Goal: Find contact information: Find contact information

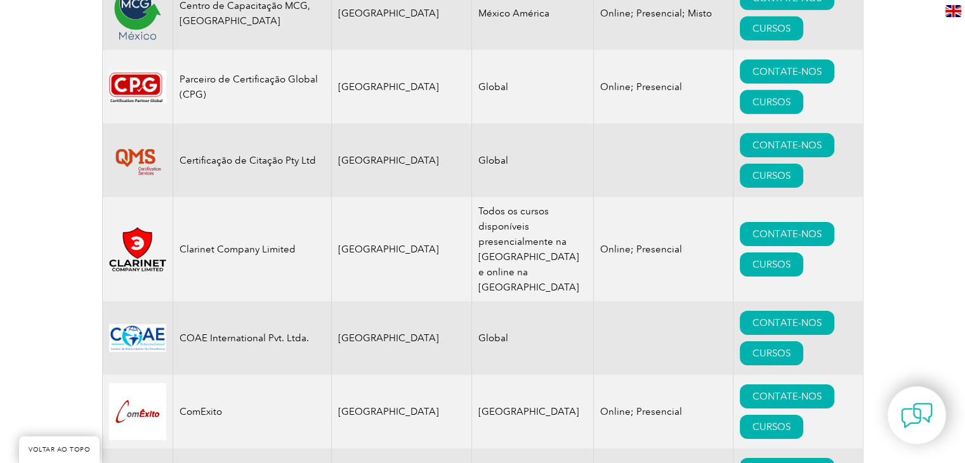
scroll to position [4085, 0]
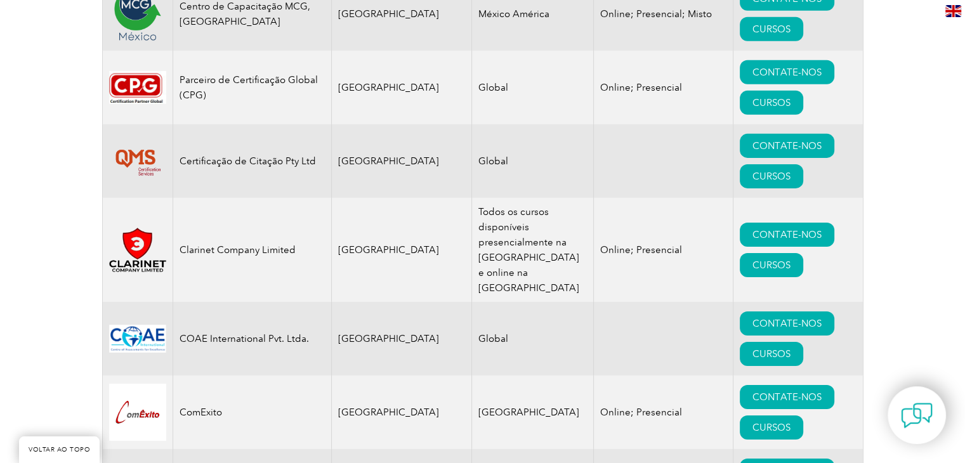
click at [256, 155] on font "Certificação de Citação Pty Ltd" at bounding box center [248, 160] width 136 height 11
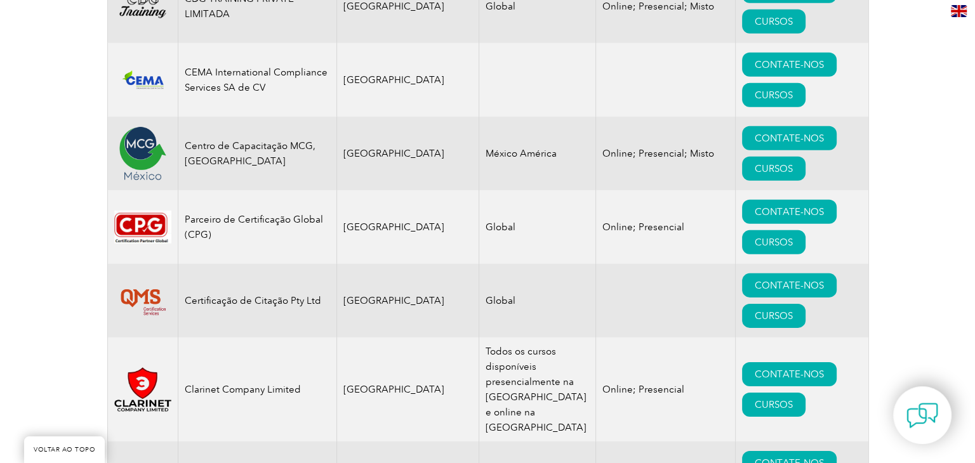
scroll to position [3944, 0]
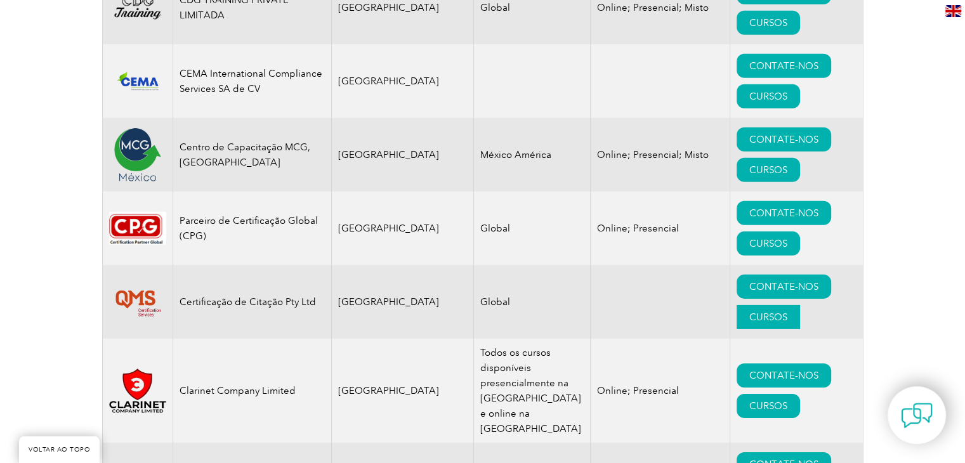
click at [749, 312] on font "CURSOS" at bounding box center [768, 317] width 38 height 11
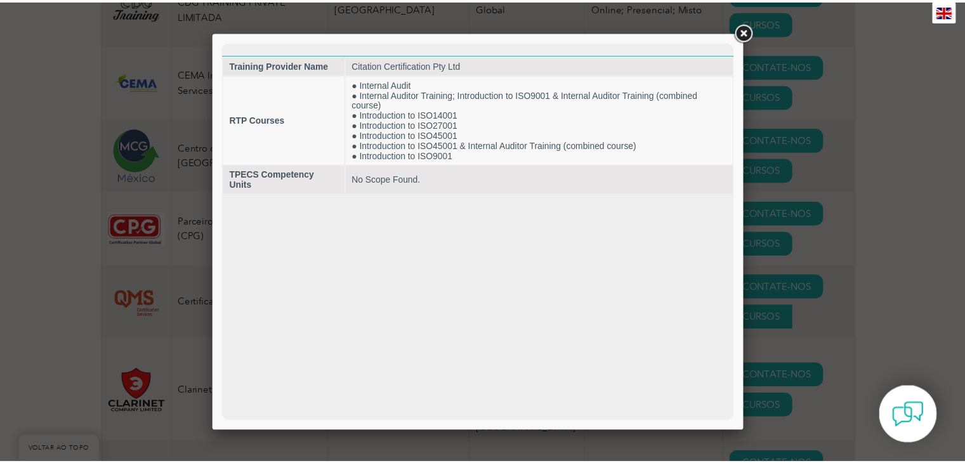
scroll to position [0, 0]
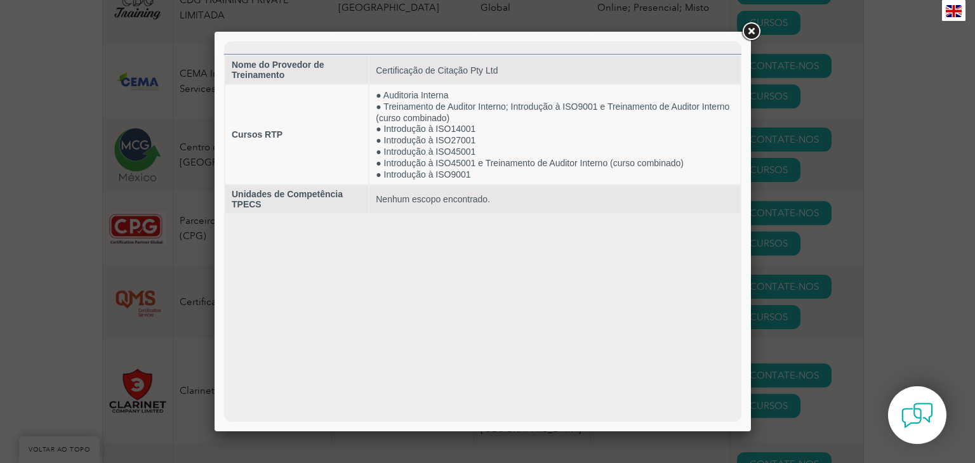
click at [750, 31] on link at bounding box center [750, 31] width 23 height 23
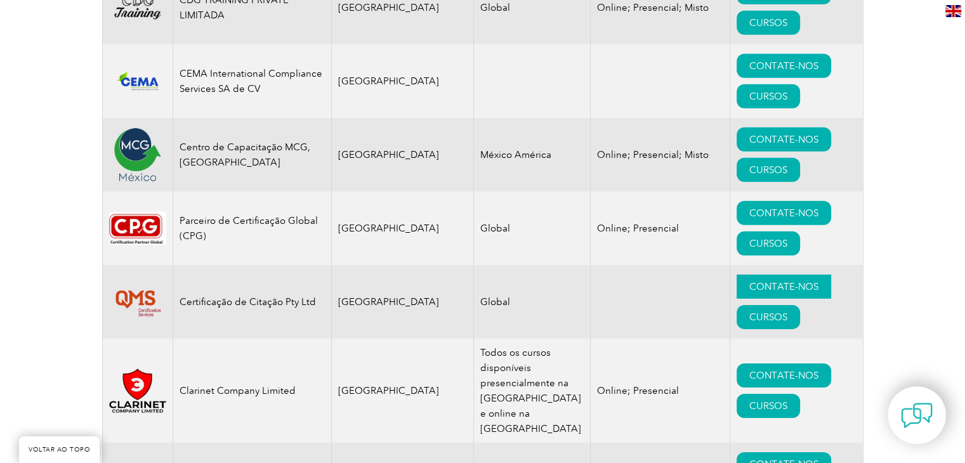
click at [751, 281] on font "CONTATE-NOS" at bounding box center [783, 286] width 69 height 11
click at [748, 275] on link "CONTATE-NOS" at bounding box center [784, 287] width 95 height 24
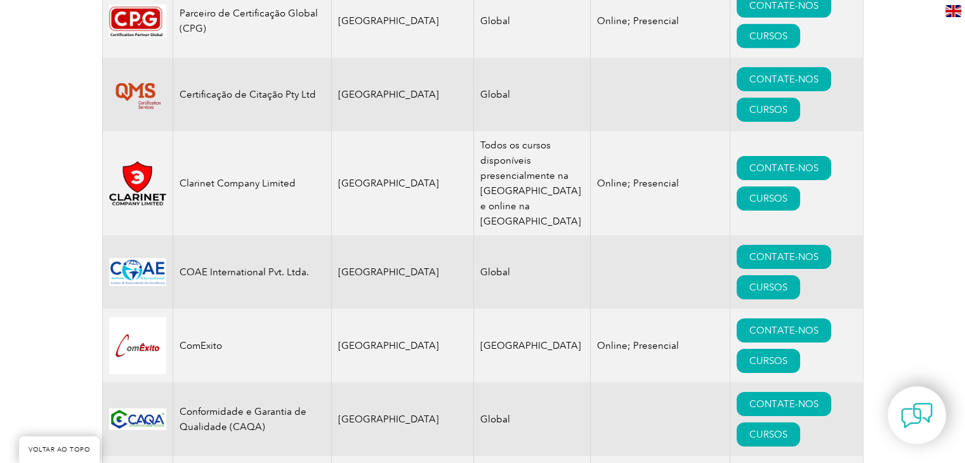
scroll to position [4152, 0]
